Goal: Task Accomplishment & Management: Manage account settings

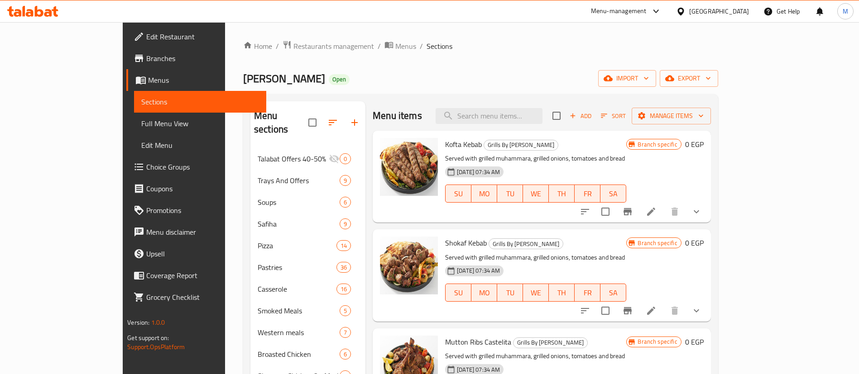
click at [293, 46] on span "Restaurants management" at bounding box center [333, 46] width 81 height 11
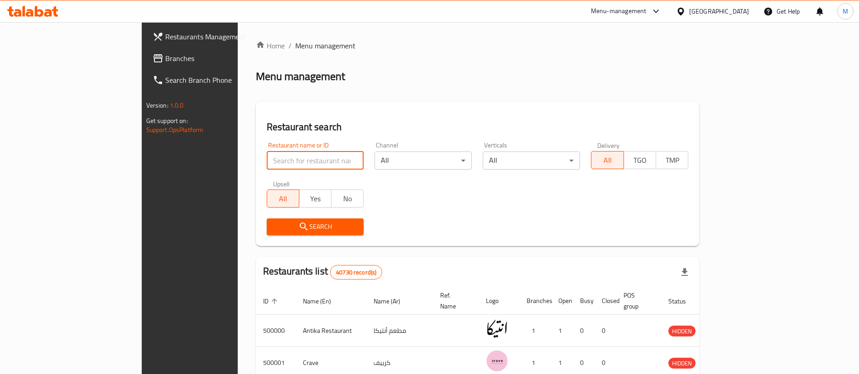
click at [267, 163] on input "search" at bounding box center [315, 161] width 97 height 18
type input "lychee"
click button "Search" at bounding box center [315, 227] width 97 height 17
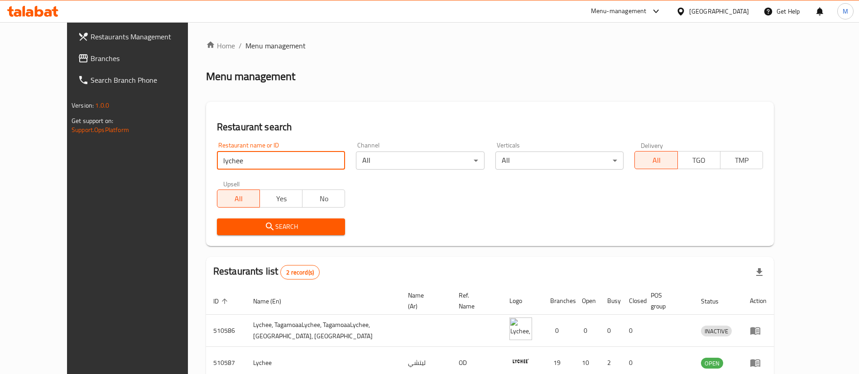
scroll to position [44, 0]
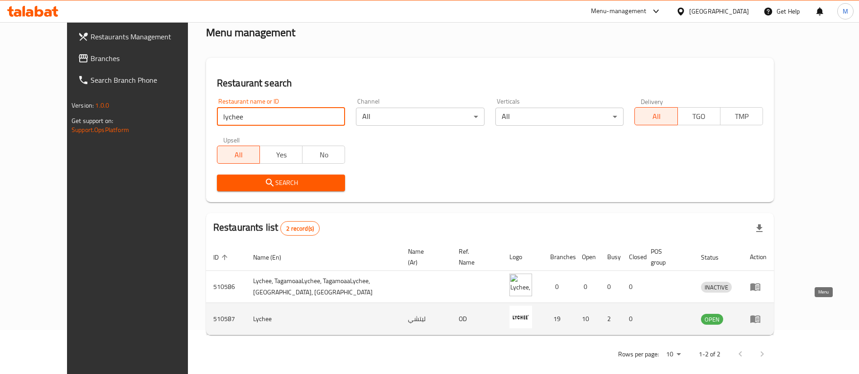
click at [761, 314] on icon "enhanced table" at bounding box center [755, 319] width 11 height 11
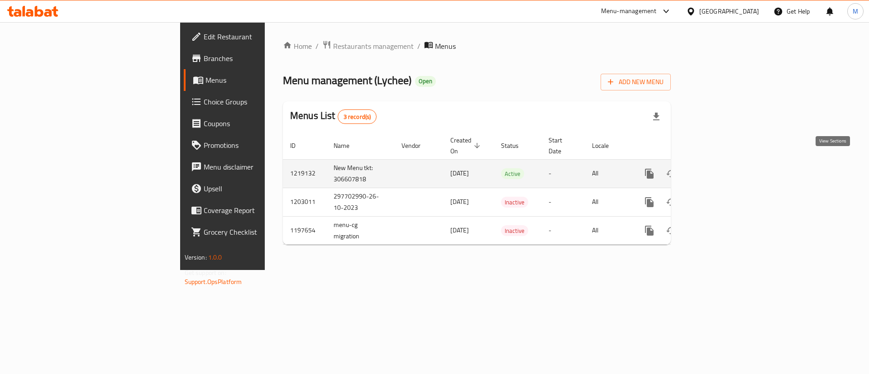
click at [720, 168] on icon "enhanced table" at bounding box center [714, 173] width 11 height 11
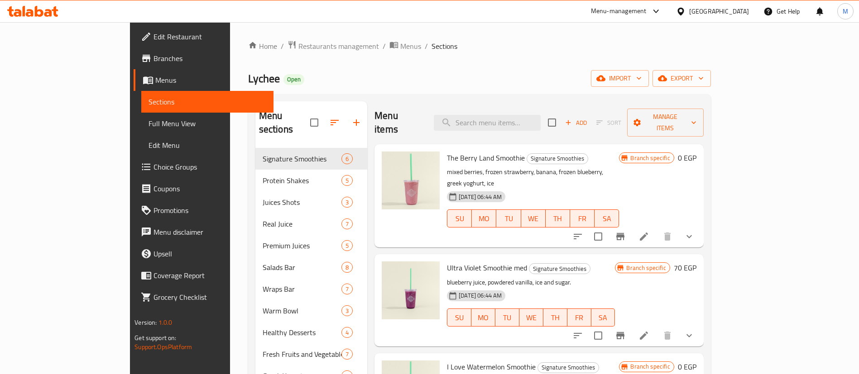
click at [339, 62] on div "Home / Restaurants management / Menus / Sections Lychee Open import export Menu…" at bounding box center [479, 316] width 463 height 553
paste input "Harvest Veggies 80 Gm"
click at [520, 115] on input "Harvest Veggies 80 Gm" at bounding box center [487, 123] width 107 height 16
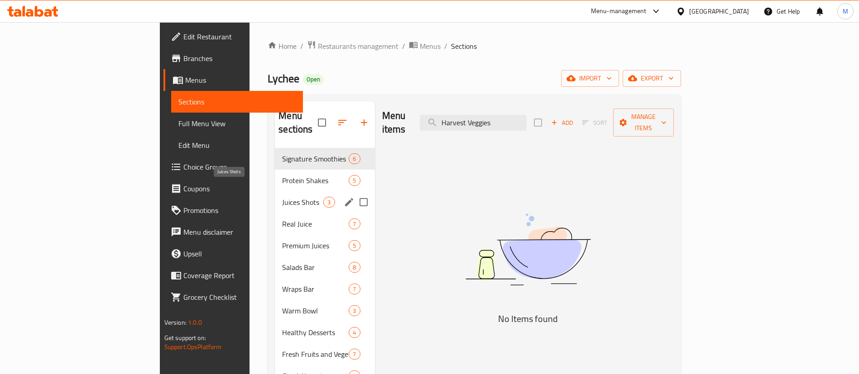
type input "Harvest Veggies"
click at [282, 197] on span "Juices Shots" at bounding box center [302, 202] width 41 height 11
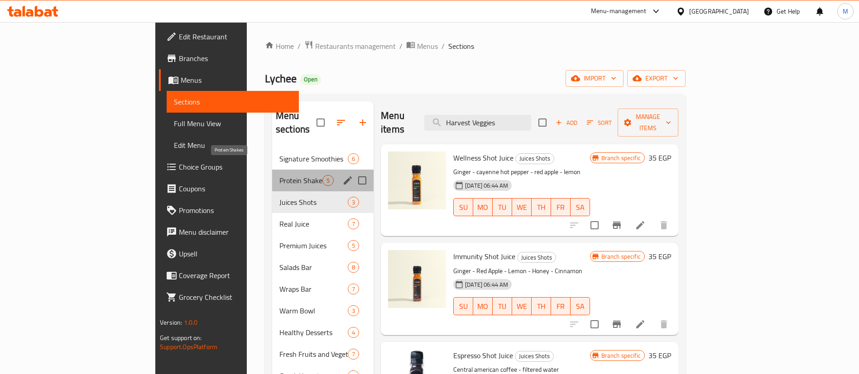
click at [279, 175] on span "Protein Shakes" at bounding box center [300, 180] width 43 height 11
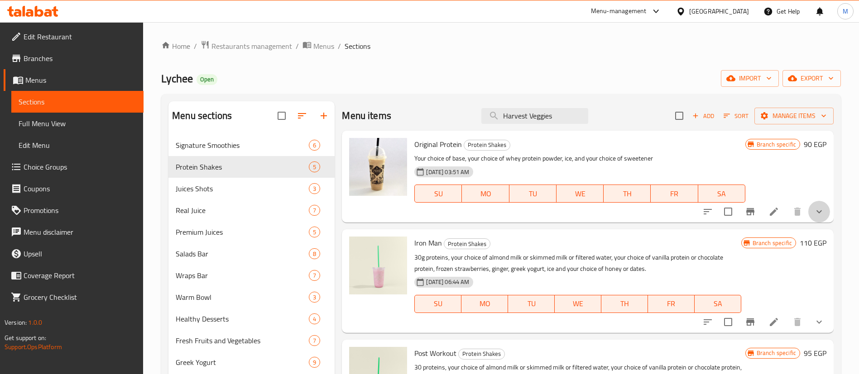
click at [808, 220] on button "show more" at bounding box center [819, 212] width 22 height 22
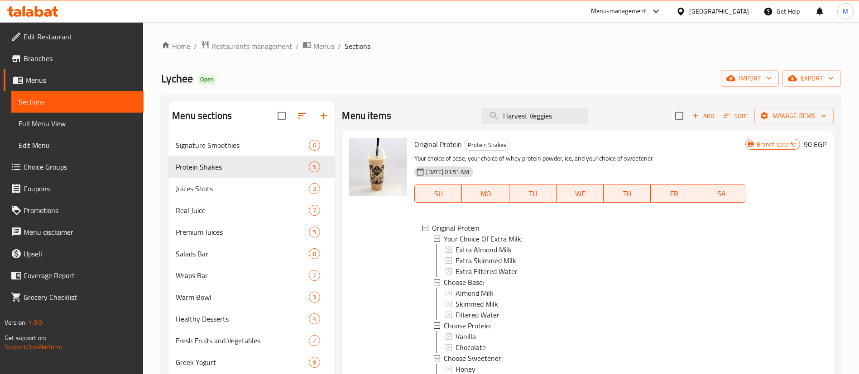
scroll to position [1, 0]
click at [239, 263] on div "Salads Bar 8" at bounding box center [251, 254] width 166 height 22
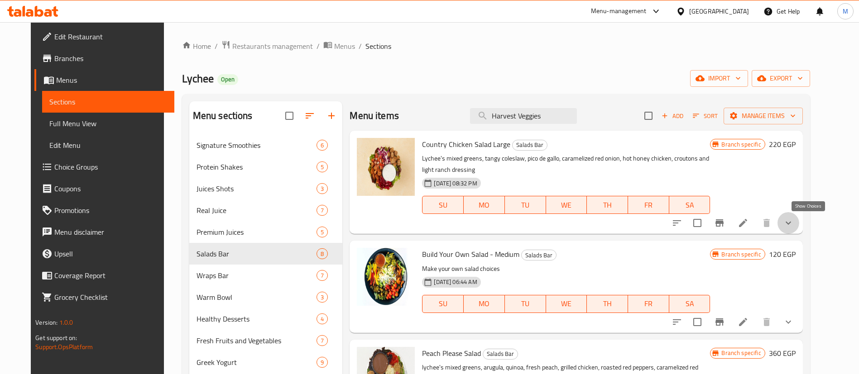
click at [794, 225] on icon "show more" at bounding box center [788, 223] width 11 height 11
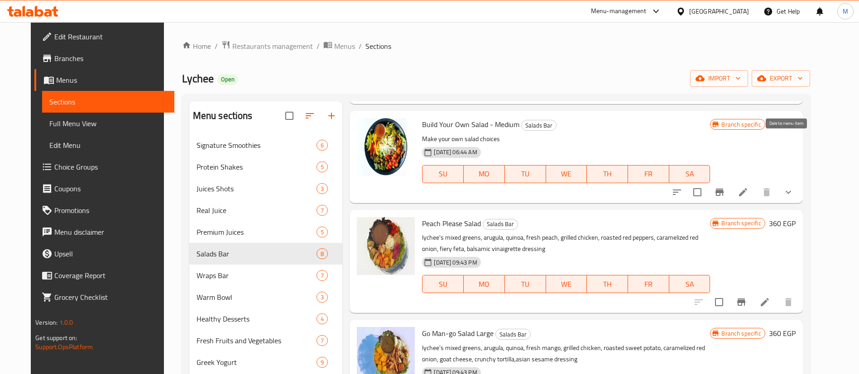
scroll to position [675, 0]
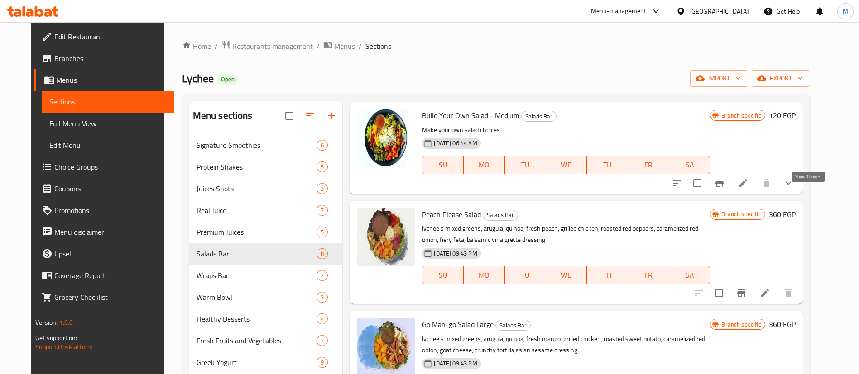
click at [794, 189] on icon "show more" at bounding box center [788, 183] width 11 height 11
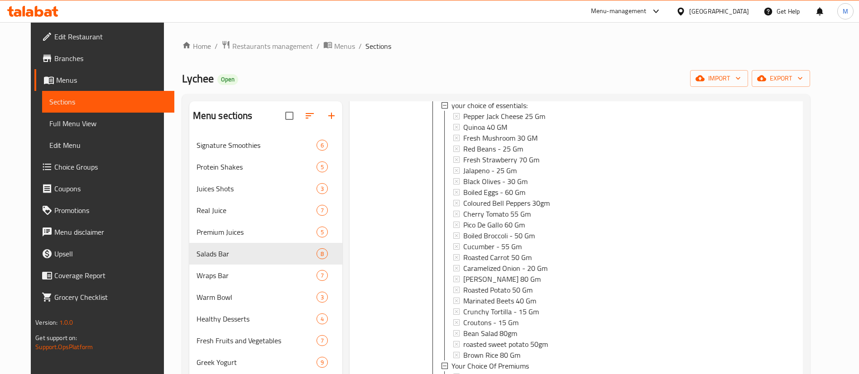
scroll to position [827, 0]
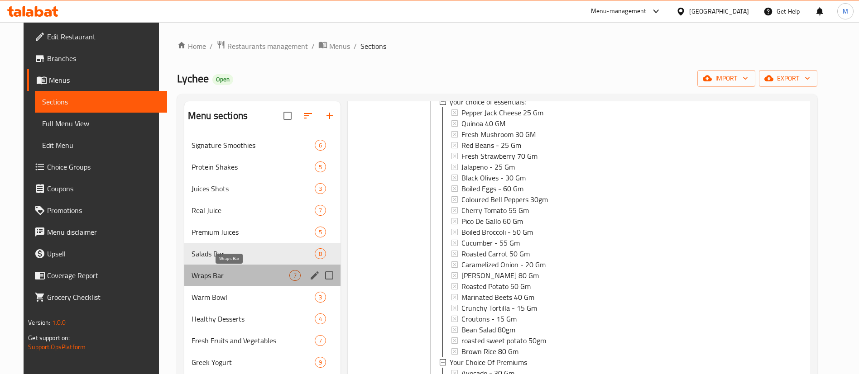
click at [237, 272] on span "Wraps Bar" at bounding box center [240, 275] width 98 height 11
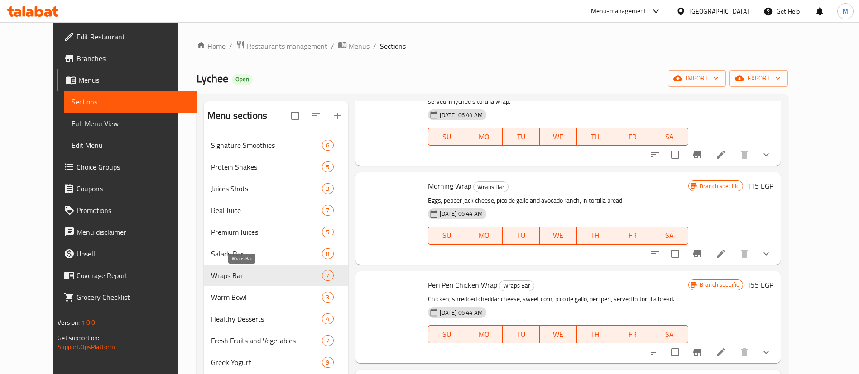
scroll to position [278, 0]
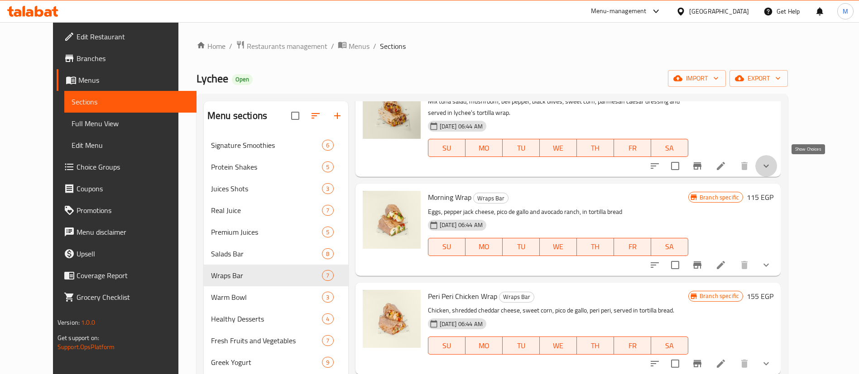
click at [771, 164] on icon "show more" at bounding box center [766, 166] width 11 height 11
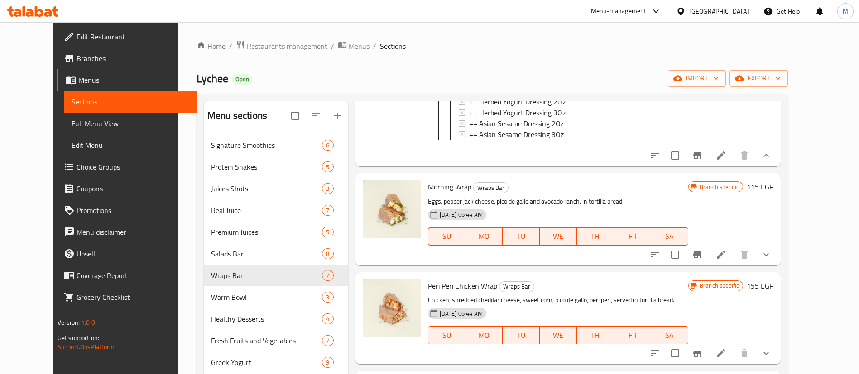
scroll to position [0, 0]
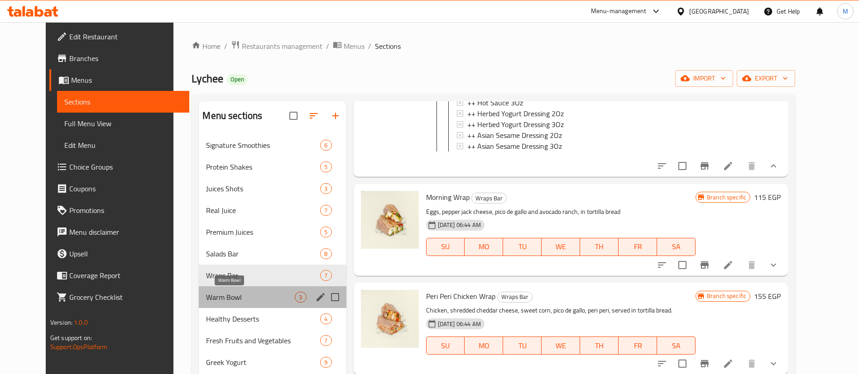
click at [217, 293] on span "Warm Bowl" at bounding box center [250, 297] width 89 height 11
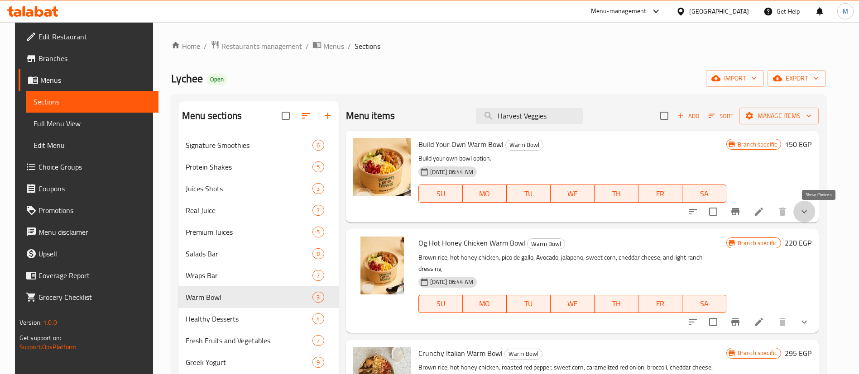
click at [809, 209] on icon "show more" at bounding box center [804, 211] width 11 height 11
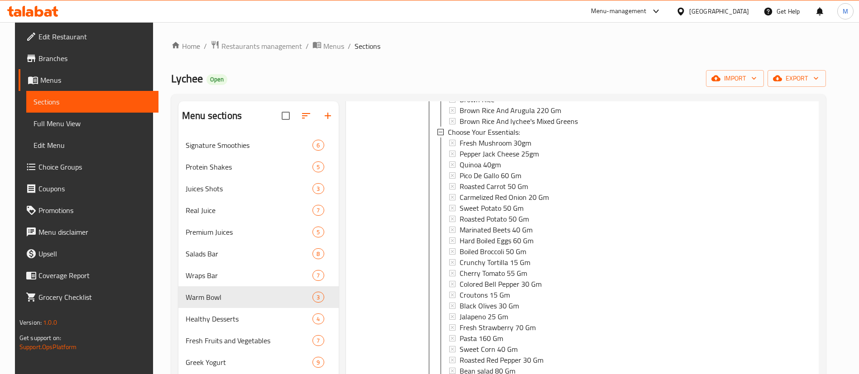
scroll to position [163, 0]
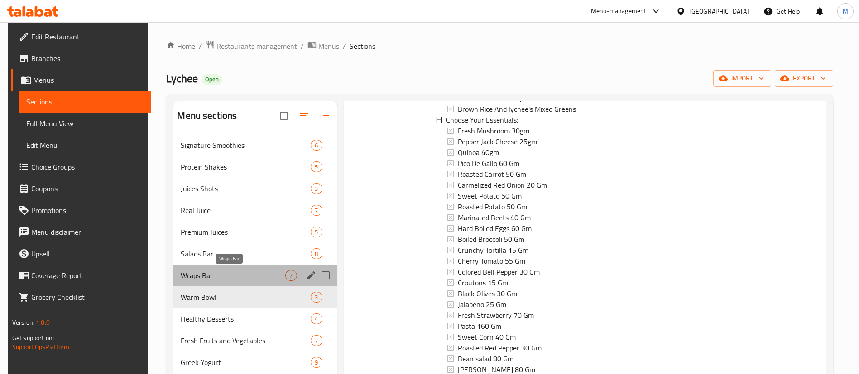
click at [241, 275] on span "Wraps Bar" at bounding box center [233, 275] width 105 height 11
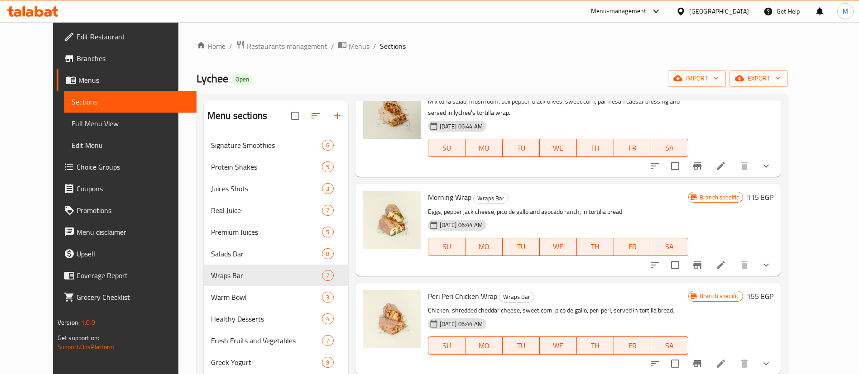
scroll to position [223, 0]
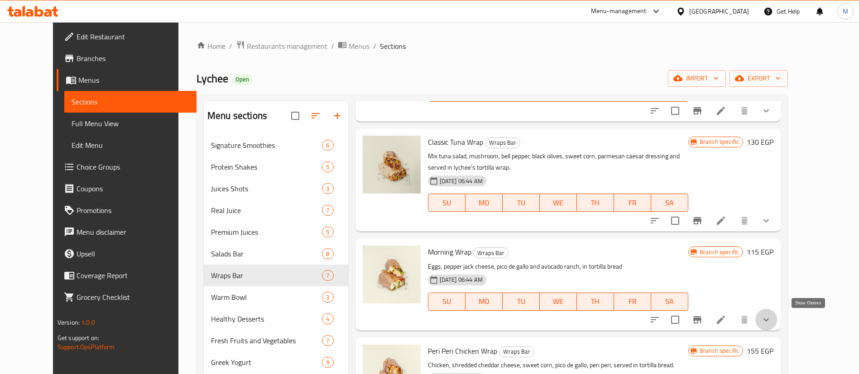
click at [771, 319] on icon "show more" at bounding box center [766, 320] width 11 height 11
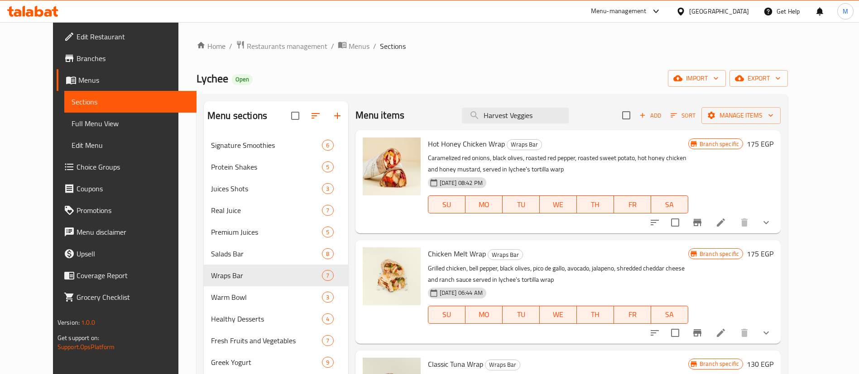
scroll to position [320, 0]
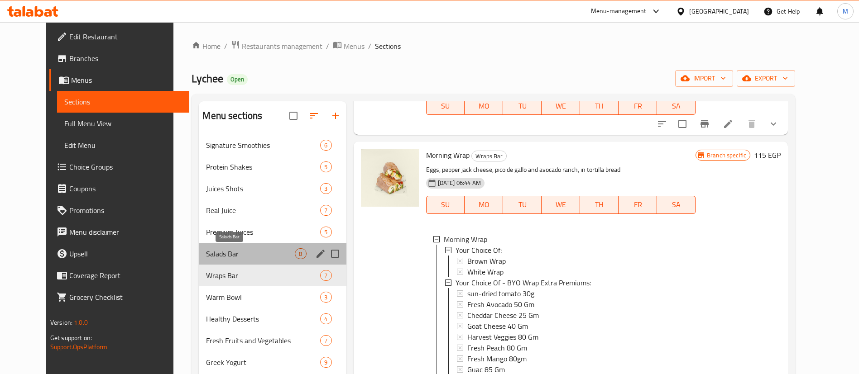
click at [253, 255] on span "Salads Bar" at bounding box center [250, 254] width 89 height 11
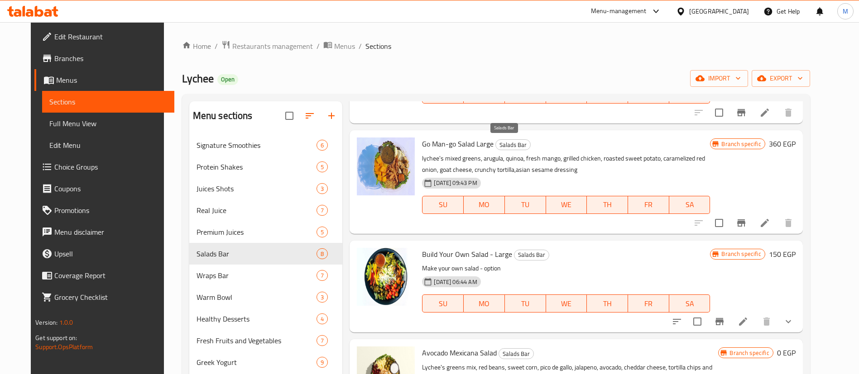
click at [501, 147] on span "Salads Bar" at bounding box center [513, 145] width 34 height 10
copy span "Salads Bar"
click at [501, 147] on span "Salads Bar" at bounding box center [513, 145] width 34 height 10
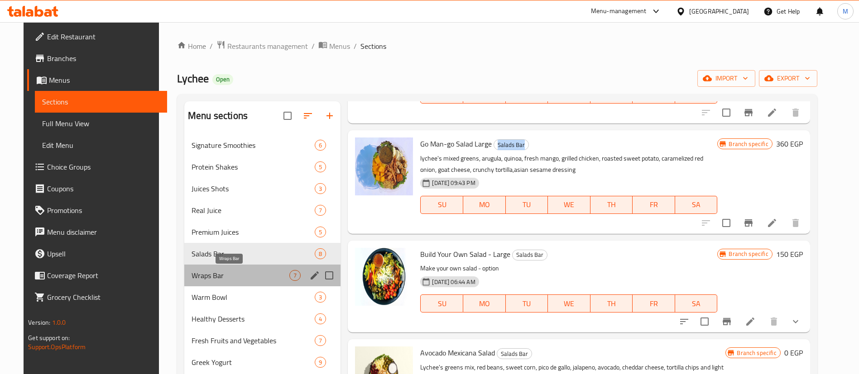
click at [245, 278] on span "Wraps Bar" at bounding box center [240, 275] width 98 height 11
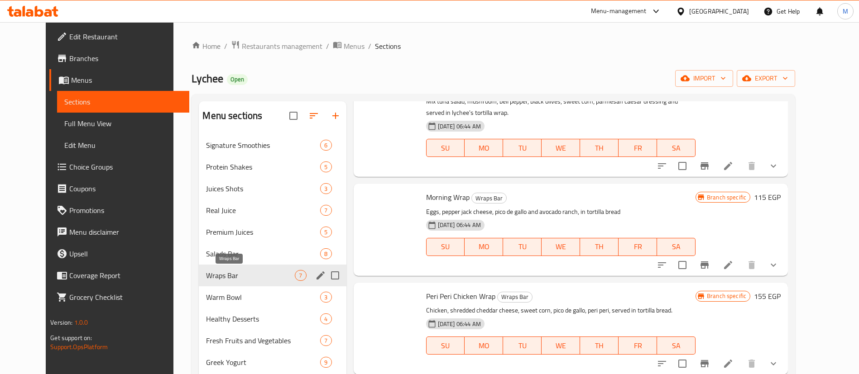
scroll to position [278, 0]
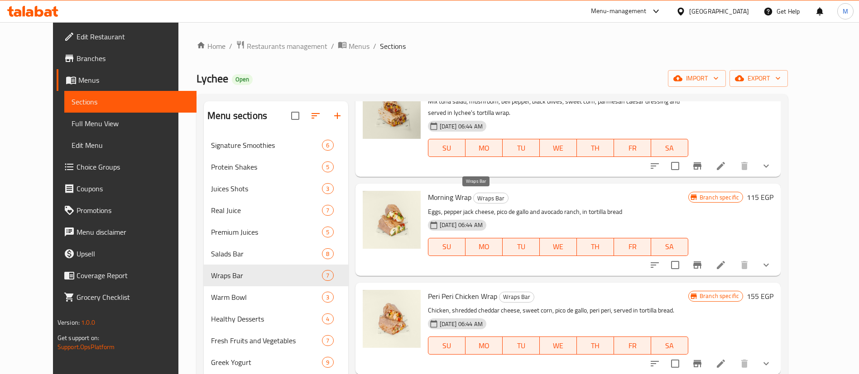
click at [475, 198] on span "Wraps Bar" at bounding box center [491, 198] width 34 height 10
copy span "Wraps Bar"
click at [475, 198] on span "Wraps Bar" at bounding box center [491, 198] width 34 height 10
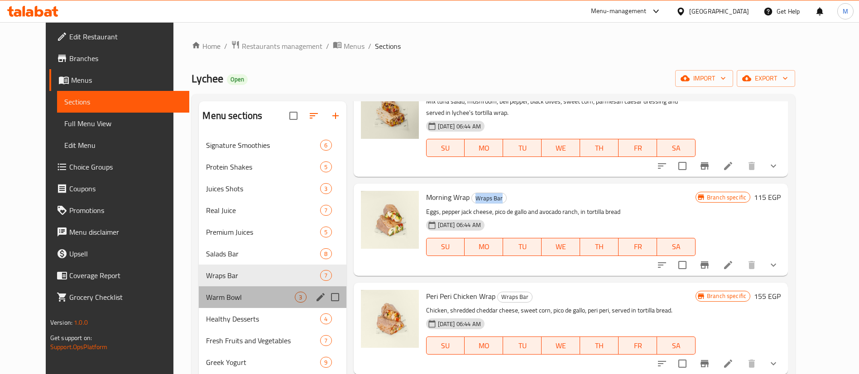
click at [258, 306] on div "Warm Bowl 3" at bounding box center [272, 298] width 147 height 22
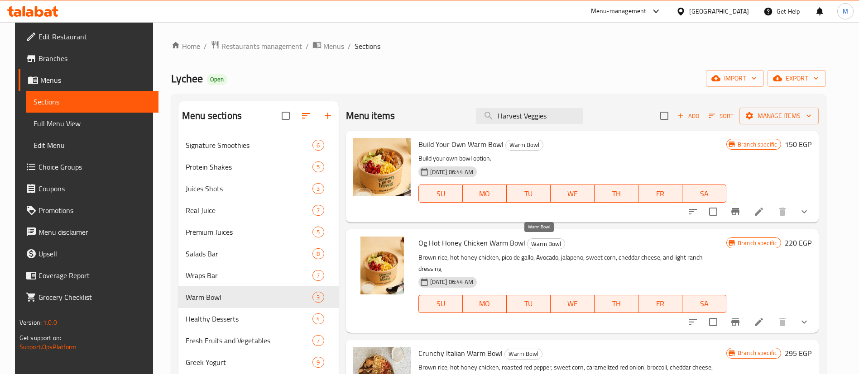
click at [544, 240] on span "Warm Bowl" at bounding box center [545, 244] width 37 height 10
copy span "Warm Bowl"
click at [544, 240] on span "Warm Bowl" at bounding box center [545, 244] width 37 height 10
click at [550, 123] on input "Harvest Veggies" at bounding box center [529, 116] width 107 height 16
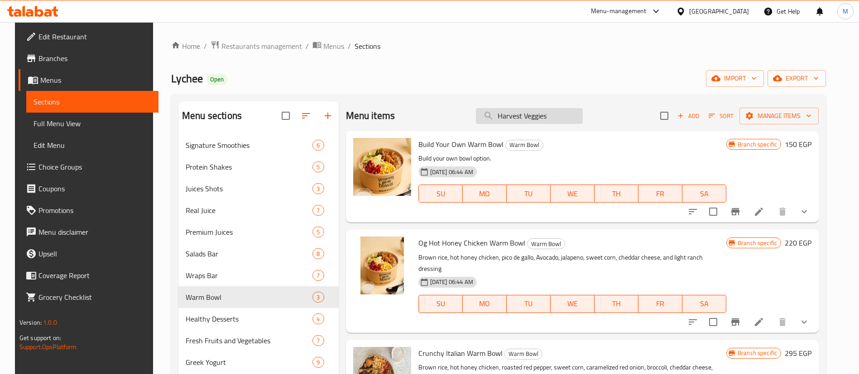
click at [550, 123] on input "Harvest Veggies" at bounding box center [529, 116] width 107 height 16
click at [550, 123] on input "s" at bounding box center [529, 116] width 107 height 16
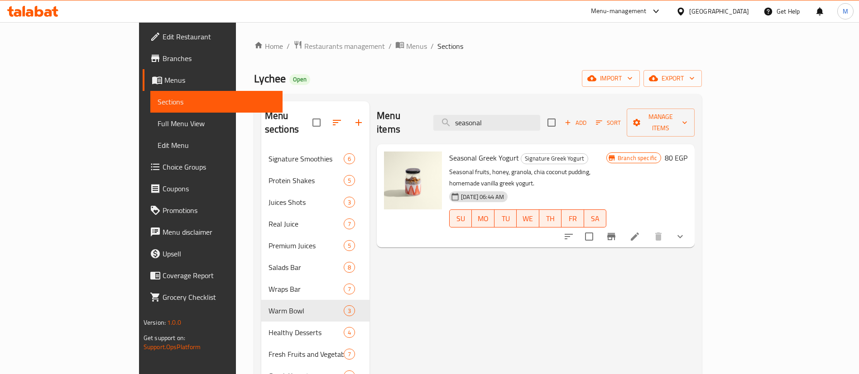
type input "seasonal"
click at [685, 231] on icon "show more" at bounding box center [680, 236] width 11 height 11
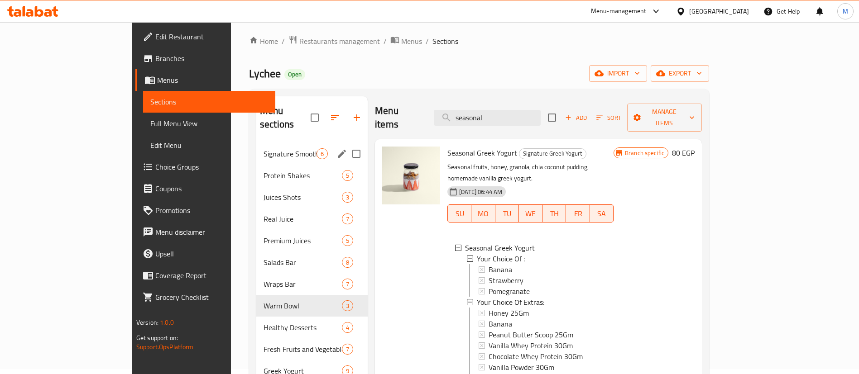
scroll to position [224, 0]
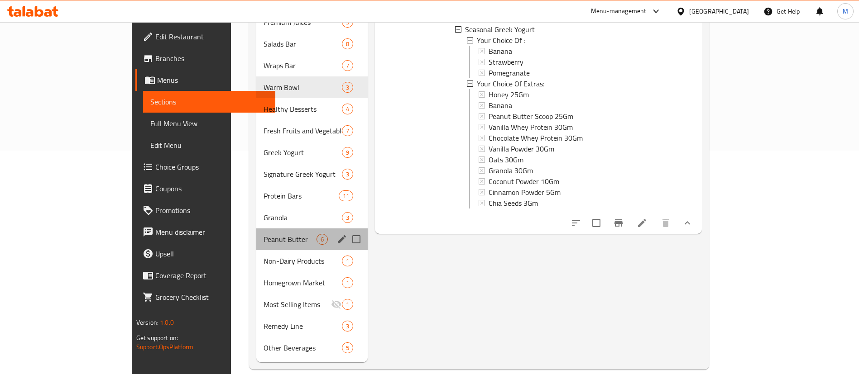
click at [256, 236] on div "Peanut Butter 6" at bounding box center [311, 240] width 111 height 22
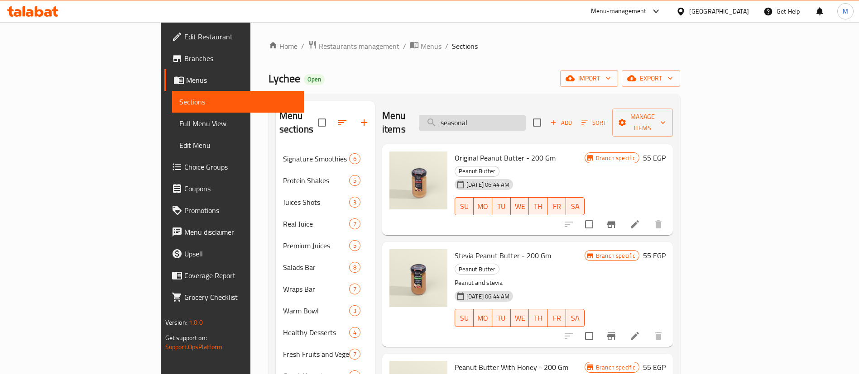
click at [526, 120] on input "seasonal" at bounding box center [472, 123] width 107 height 16
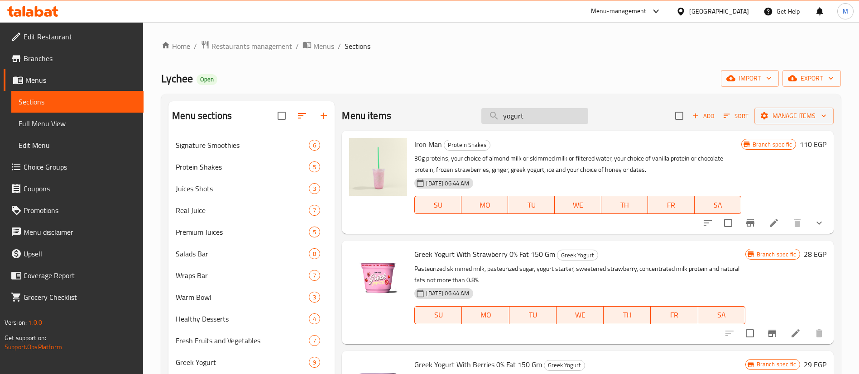
click at [540, 120] on input "yogurt" at bounding box center [534, 116] width 107 height 16
click at [540, 120] on input "s" at bounding box center [534, 116] width 107 height 16
type input "e"
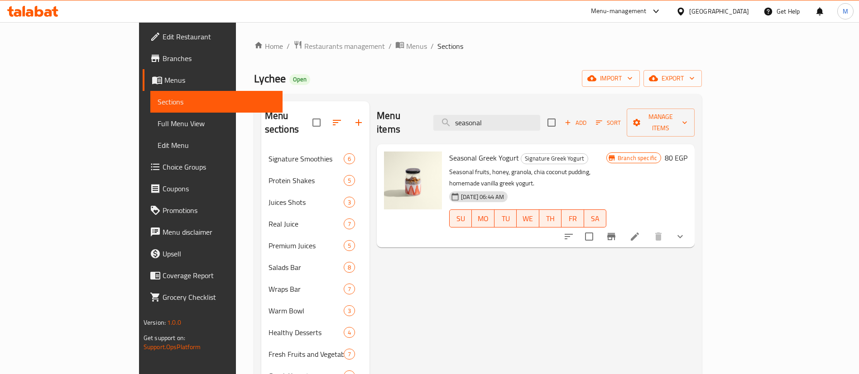
type input "seasonal"
click at [691, 226] on button "show more" at bounding box center [680, 237] width 22 height 22
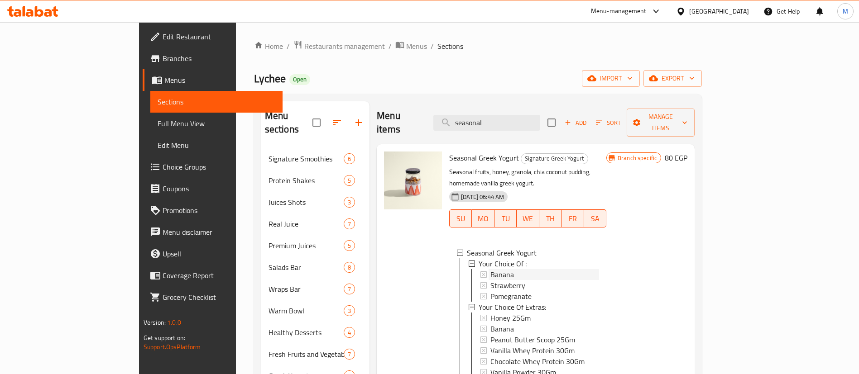
click at [538, 269] on div "Banana" at bounding box center [544, 274] width 109 height 11
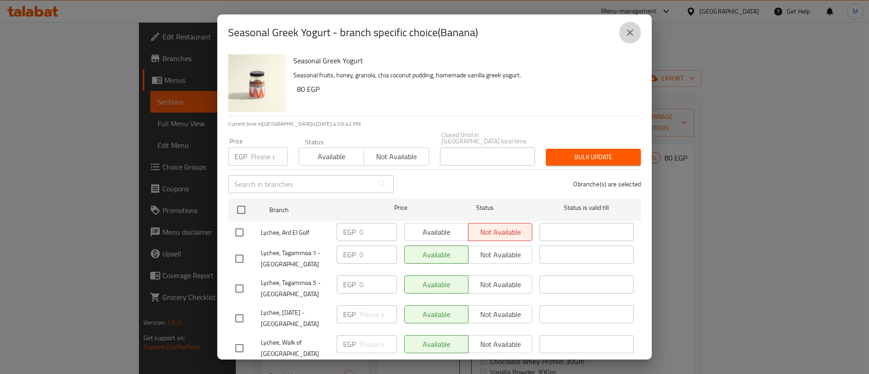
click at [628, 37] on icon "close" at bounding box center [630, 32] width 11 height 11
